Goal: Task Accomplishment & Management: Use online tool/utility

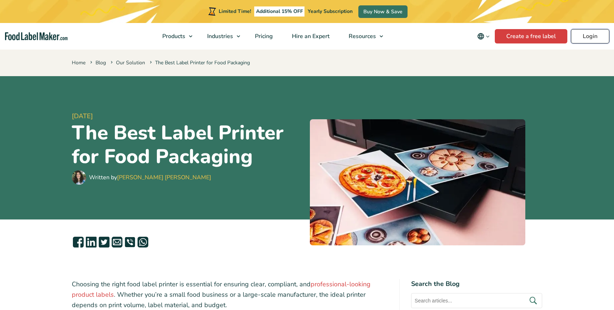
click at [601, 36] on link "Login" at bounding box center [590, 36] width 38 height 14
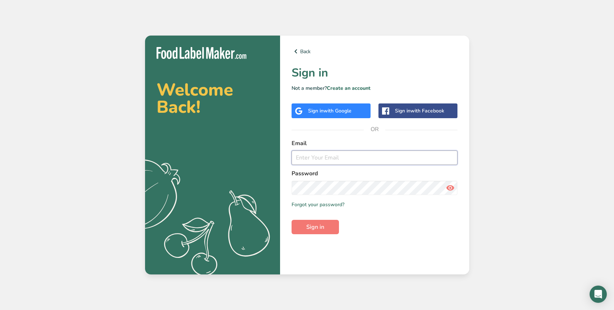
click at [313, 157] on input "email" at bounding box center [374, 157] width 166 height 14
type input "[PERSON_NAME][EMAIL_ADDRESS][DOMAIN_NAME]"
click at [291, 220] on button "Sign in" at bounding box center [314, 227] width 47 height 14
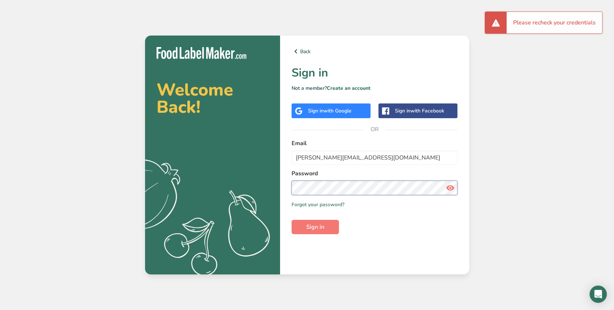
click at [271, 185] on section "Welcome Back! .a{fill:#f5f3ed;} Back Sign in Not a member? Create an account Si…" at bounding box center [307, 155] width 324 height 239
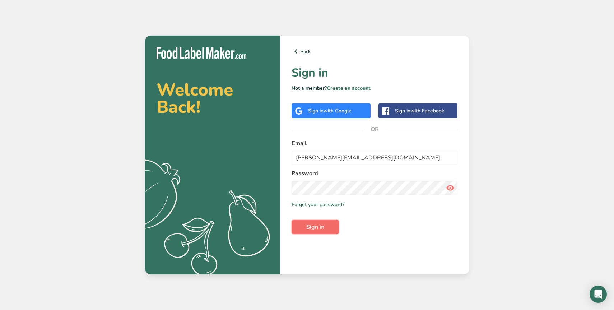
click at [310, 226] on span "Sign in" at bounding box center [315, 227] width 18 height 9
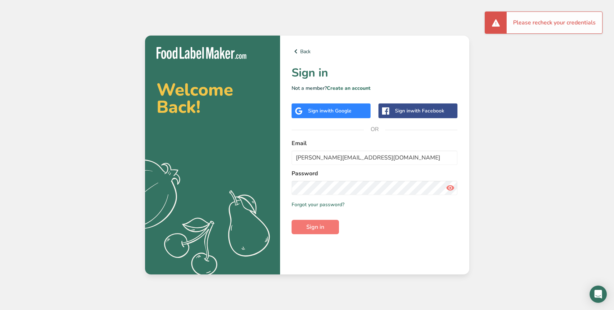
click at [452, 186] on icon at bounding box center [450, 187] width 9 height 13
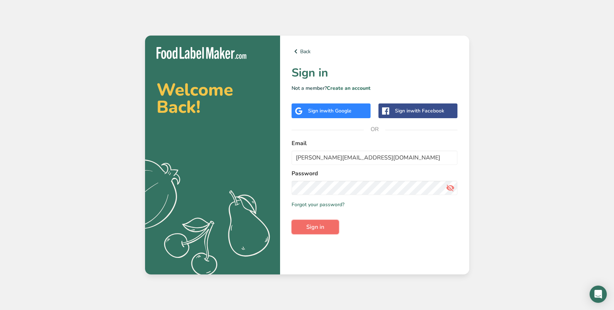
click at [308, 223] on span "Sign in" at bounding box center [315, 227] width 18 height 9
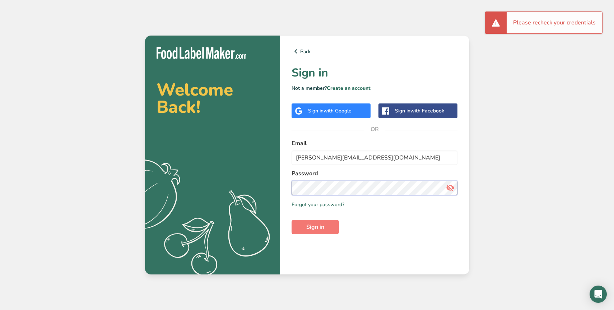
click at [277, 187] on section "Welcome Back! .a{fill:#f5f3ed;} Back Sign in Not a member? Create an account Si…" at bounding box center [307, 155] width 324 height 239
click at [312, 225] on span "Sign in" at bounding box center [315, 227] width 18 height 9
click at [303, 232] on button "Sign in" at bounding box center [314, 227] width 47 height 14
click at [279, 186] on section "Welcome Back! .a{fill:#f5f3ed;} Back Sign in Not a member? Create an account Si…" at bounding box center [307, 155] width 324 height 239
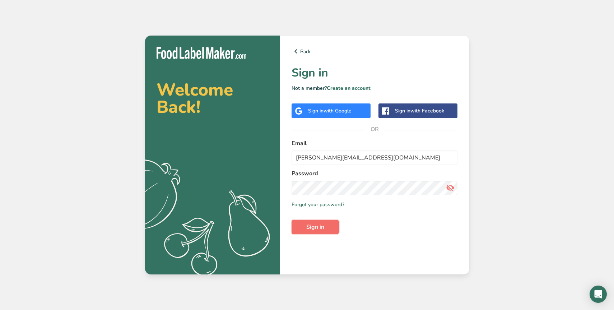
click at [315, 227] on span "Sign in" at bounding box center [315, 227] width 18 height 9
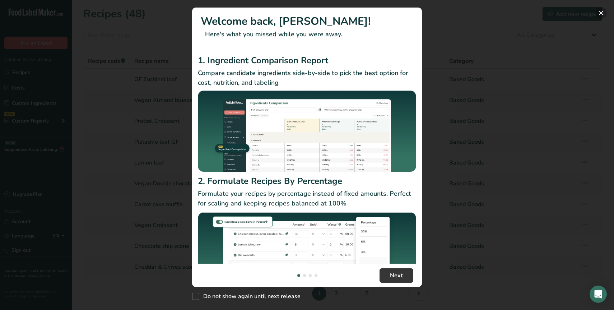
click at [601, 13] on button "New Features" at bounding box center [600, 12] width 11 height 11
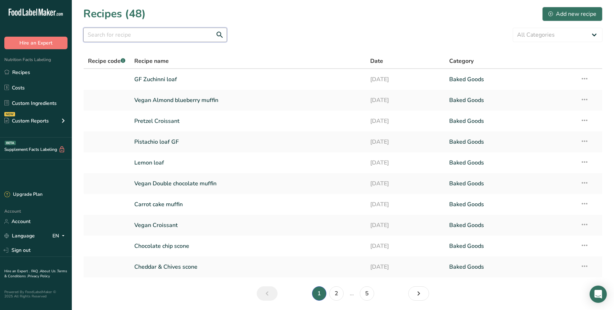
click at [150, 33] on input "text" at bounding box center [155, 35] width 144 height 14
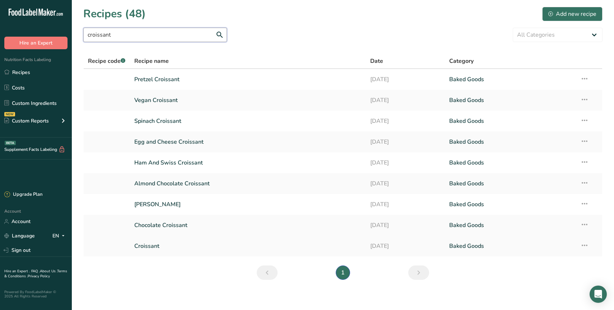
type input "croissant"
click at [140, 247] on link "Croissant" at bounding box center [248, 245] width 228 height 15
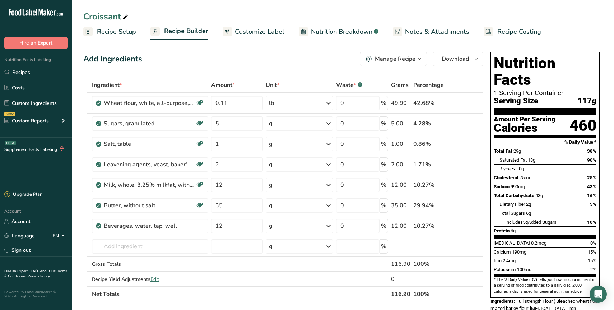
scroll to position [37, 0]
